Goal: Task Accomplishment & Management: Use online tool/utility

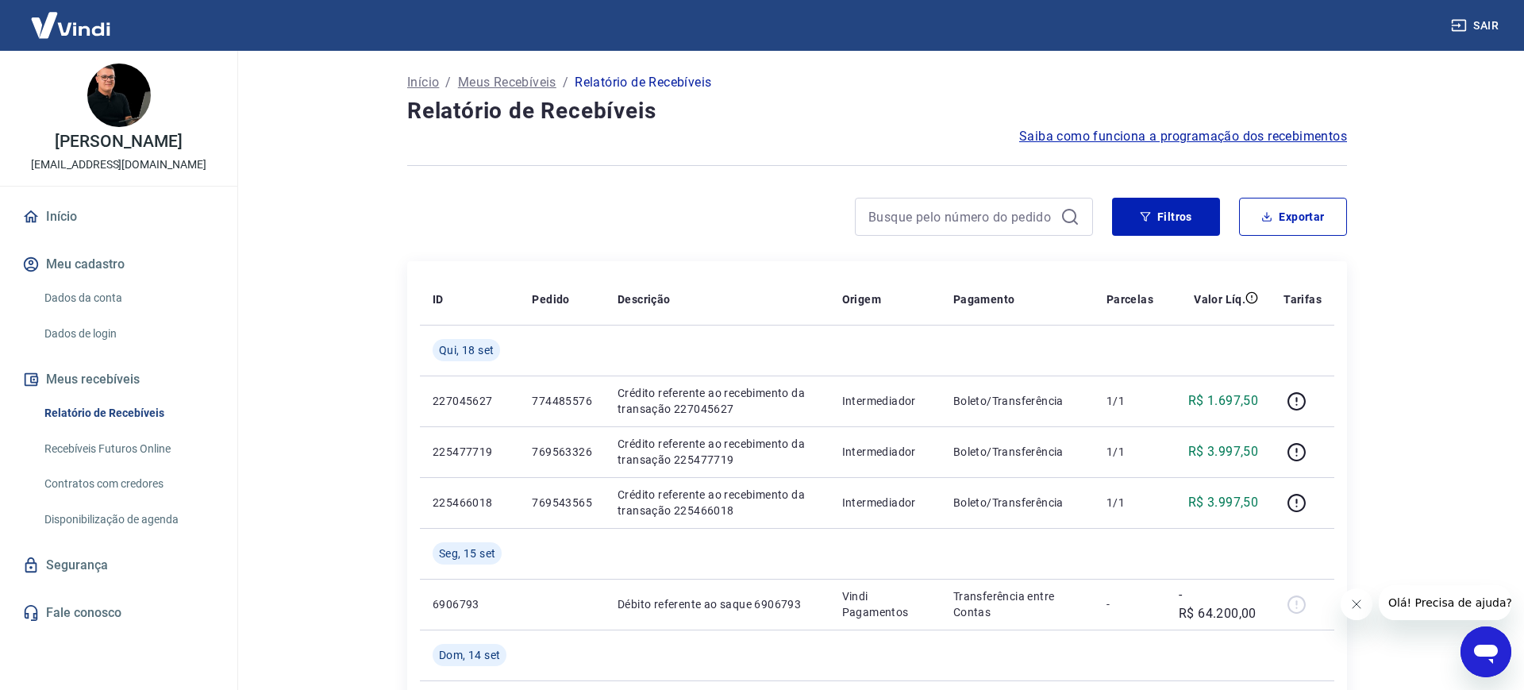
click at [117, 442] on link "Recebíveis Futuros Online" at bounding box center [128, 448] width 180 height 33
